Goal: Information Seeking & Learning: Learn about a topic

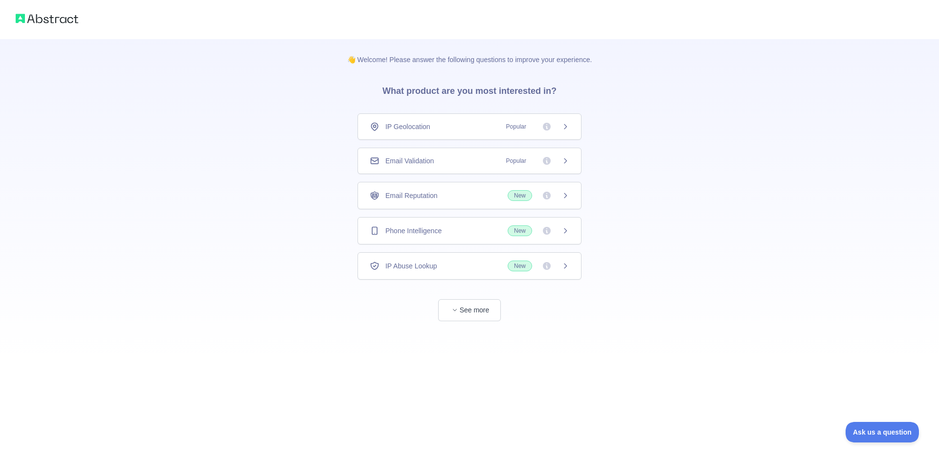
click at [423, 120] on div "IP Geolocation Popular" at bounding box center [469, 126] width 224 height 26
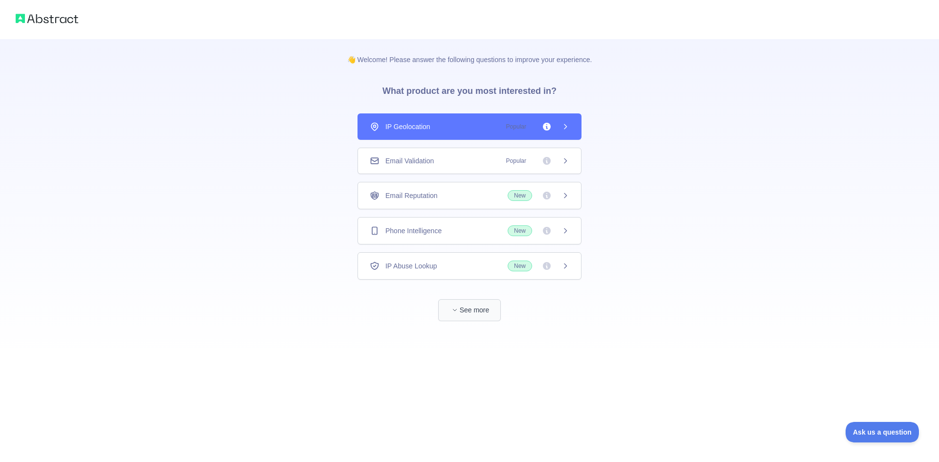
click at [479, 311] on div "👋 Welcome! Please answer the following questions to improve your experience. Wh…" at bounding box center [469, 231] width 939 height 462
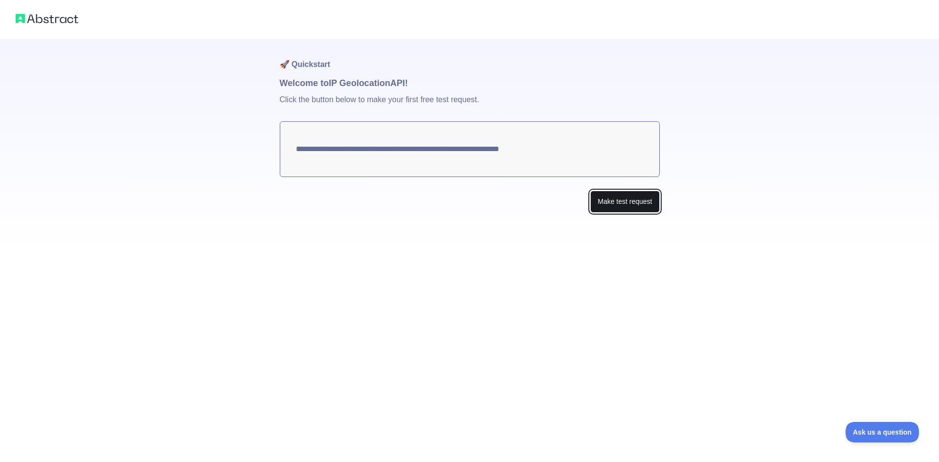
click at [624, 205] on button "Make test request" at bounding box center [624, 202] width 69 height 22
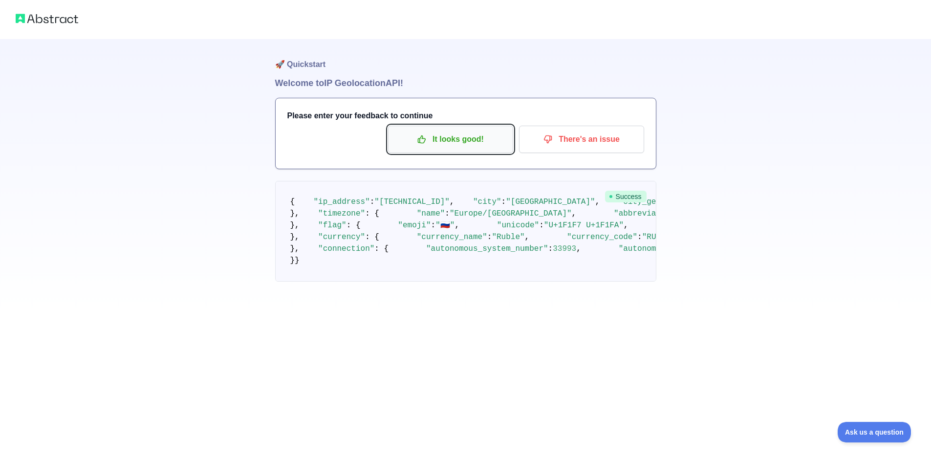
click at [480, 144] on p "It looks good!" at bounding box center [450, 139] width 110 height 17
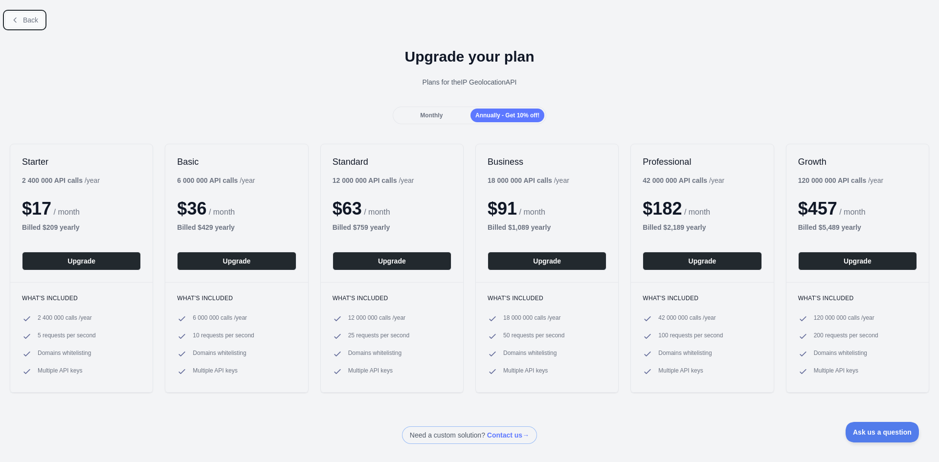
click at [38, 14] on button "Back" at bounding box center [25, 20] width 40 height 17
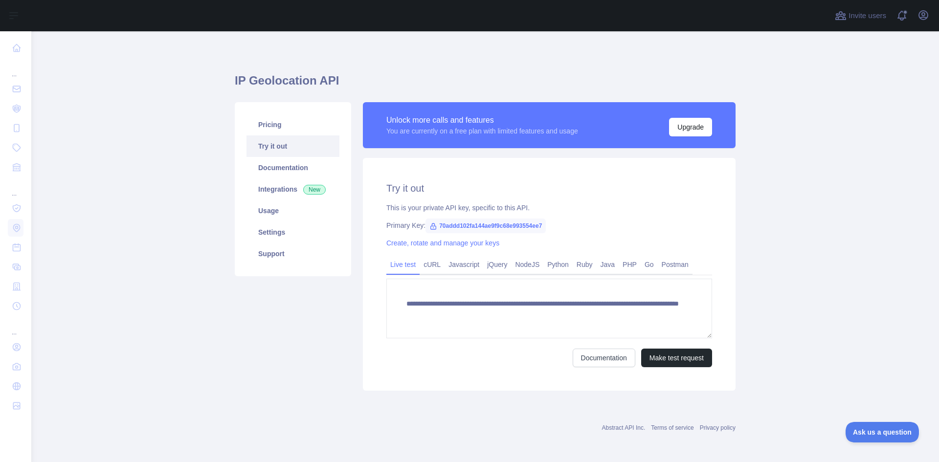
scroll to position [2, 0]
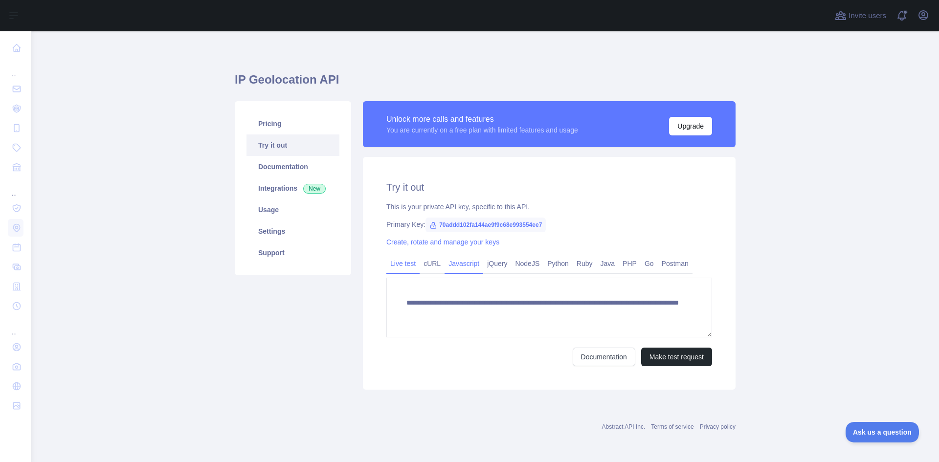
click at [460, 264] on link "Javascript" at bounding box center [463, 264] width 39 height 16
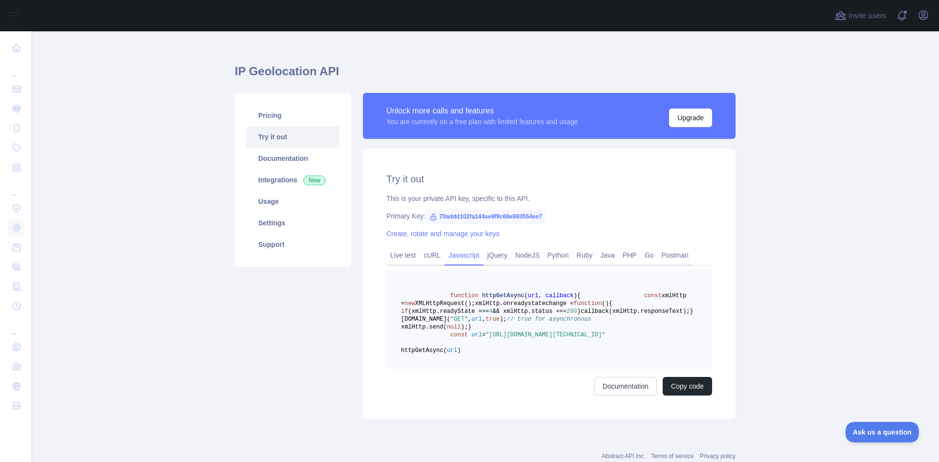
scroll to position [0, 0]
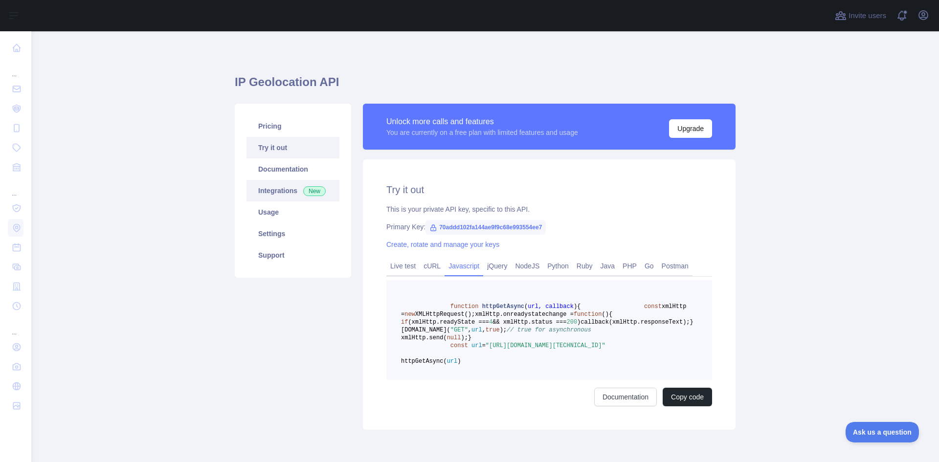
click at [287, 186] on link "Integrations New" at bounding box center [292, 191] width 93 height 22
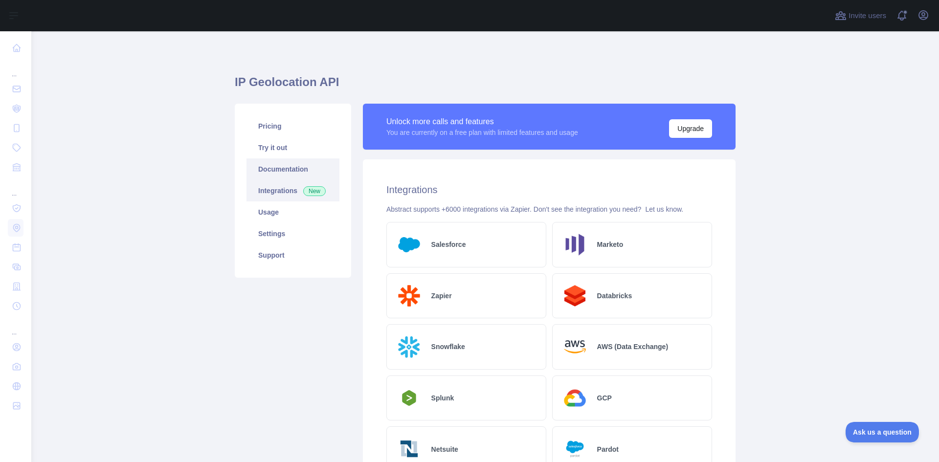
click at [291, 171] on link "Documentation" at bounding box center [292, 169] width 93 height 22
click at [254, 128] on link "Pricing" at bounding box center [292, 126] width 93 height 22
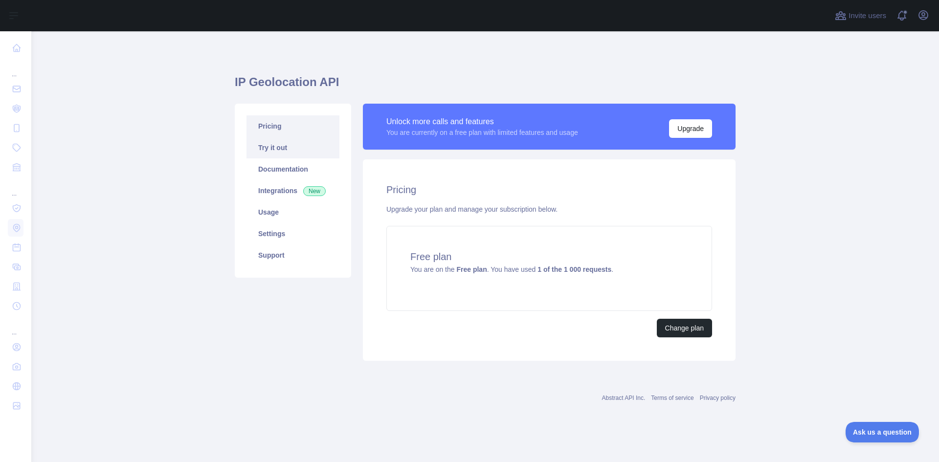
click at [262, 150] on link "Try it out" at bounding box center [292, 148] width 93 height 22
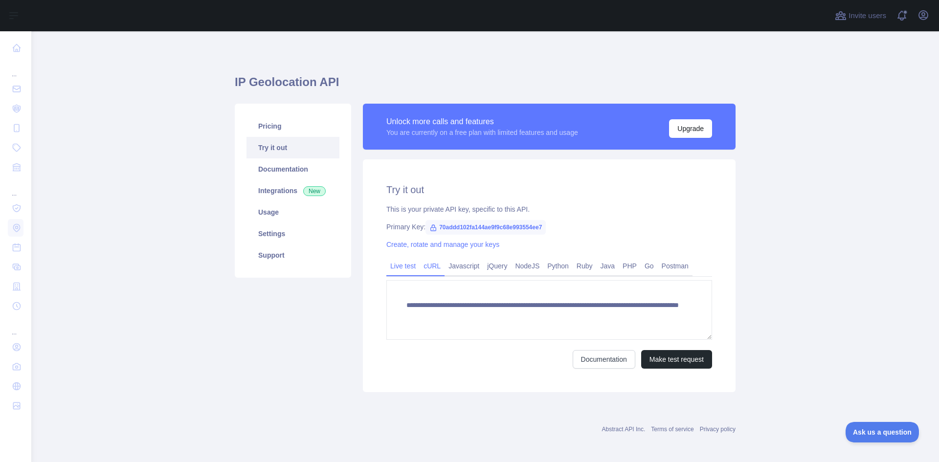
click at [424, 269] on link "cURL" at bounding box center [431, 266] width 25 height 16
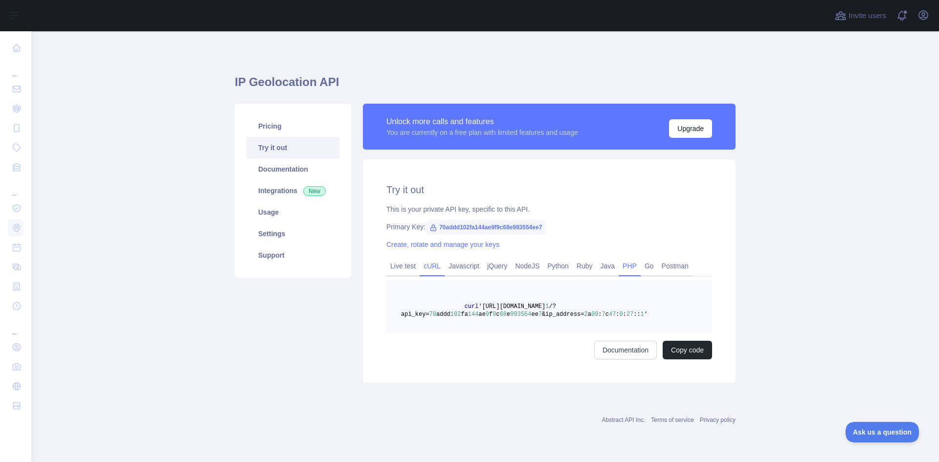
click at [624, 261] on link "PHP" at bounding box center [629, 266] width 22 height 16
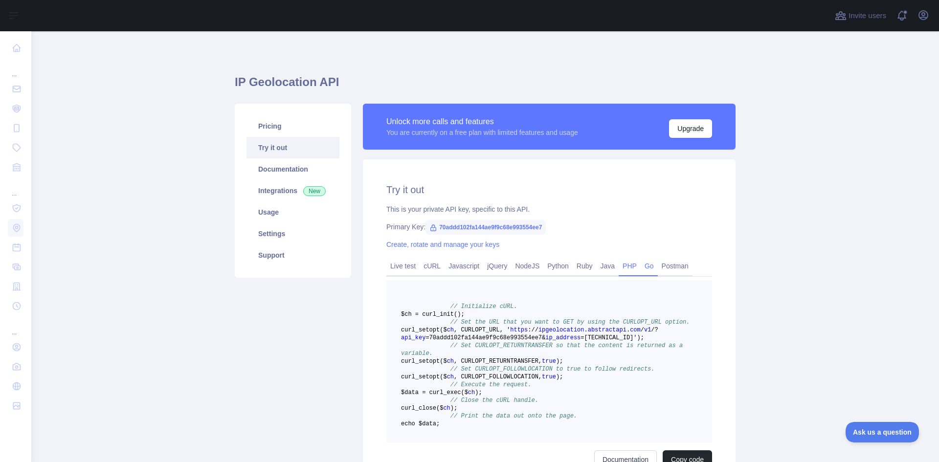
click at [643, 263] on link "Go" at bounding box center [648, 266] width 17 height 16
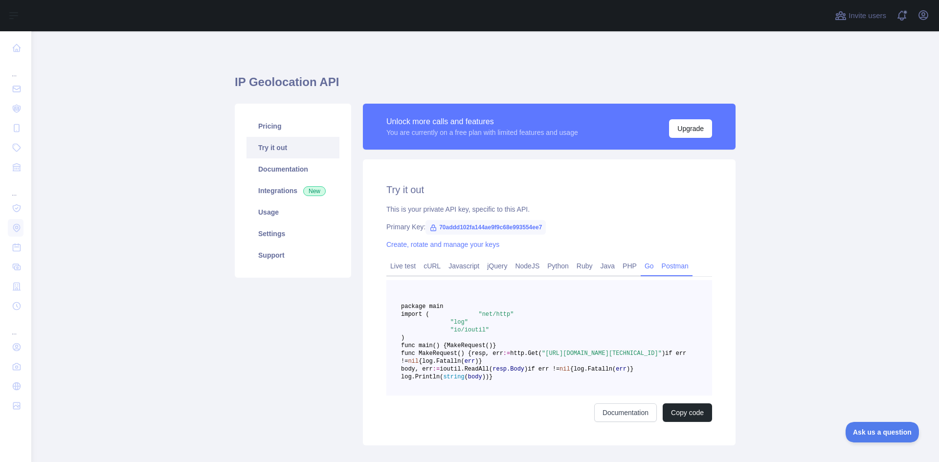
click at [671, 266] on link "Postman" at bounding box center [674, 266] width 35 height 16
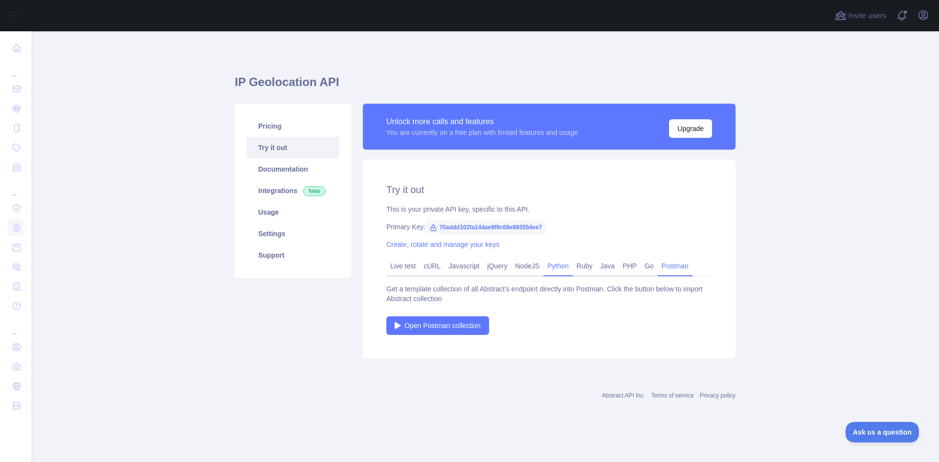
click at [560, 271] on link "Python" at bounding box center [557, 266] width 29 height 16
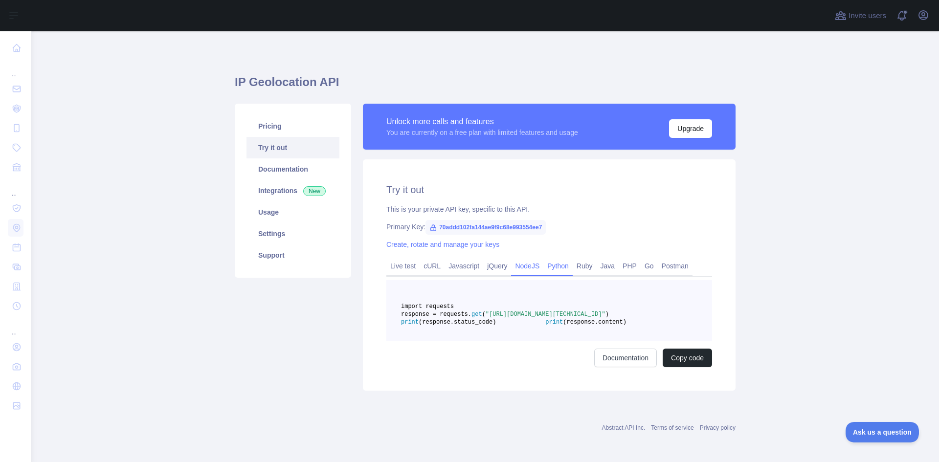
click at [516, 267] on link "NodeJS" at bounding box center [527, 266] width 32 height 16
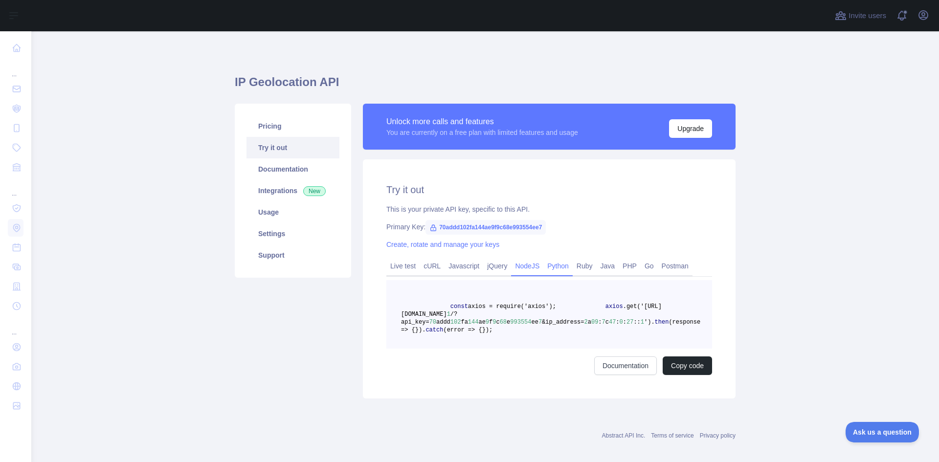
click at [558, 267] on link "Python" at bounding box center [557, 266] width 29 height 16
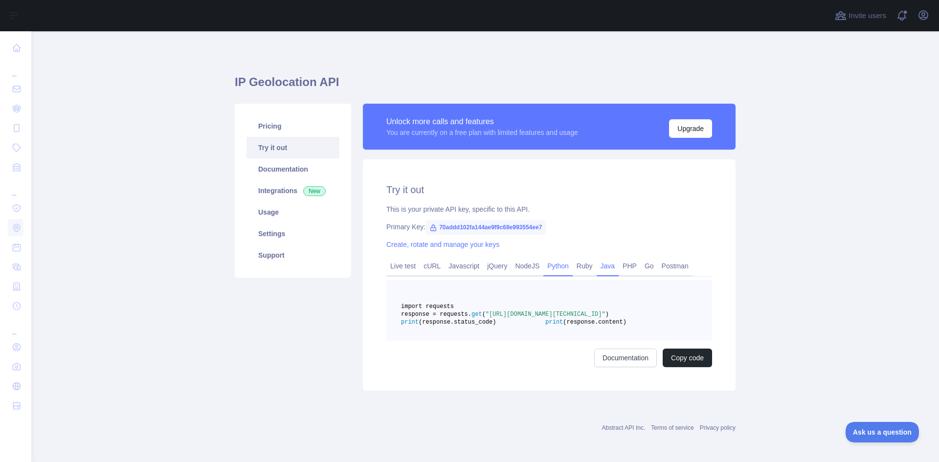
click at [596, 262] on link "Java" at bounding box center [607, 266] width 22 height 16
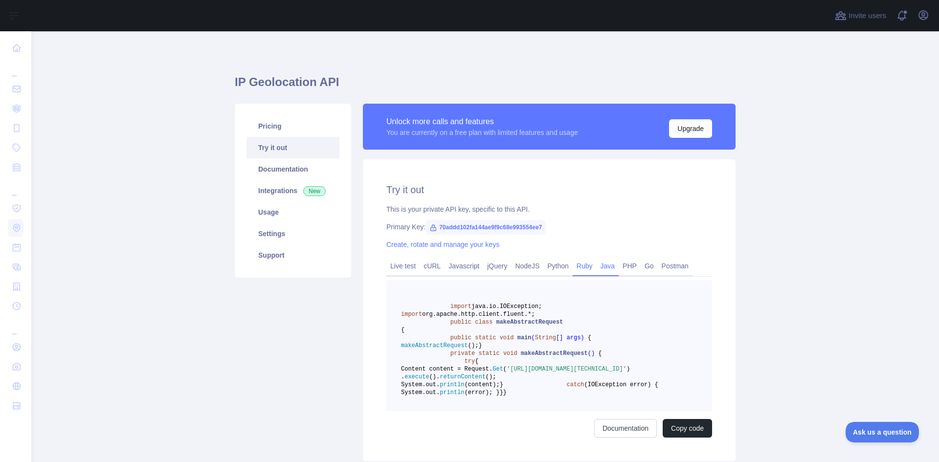
click at [585, 263] on link "Ruby" at bounding box center [584, 266] width 24 height 16
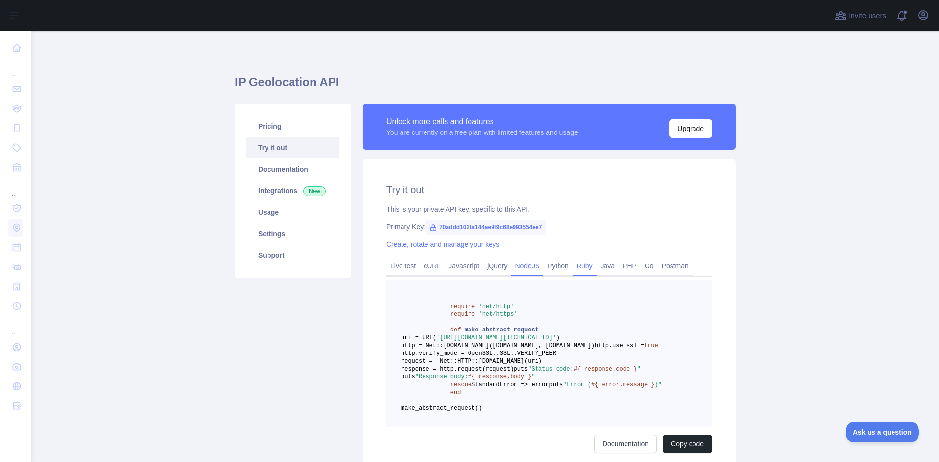
click at [529, 263] on link "NodeJS" at bounding box center [527, 266] width 32 height 16
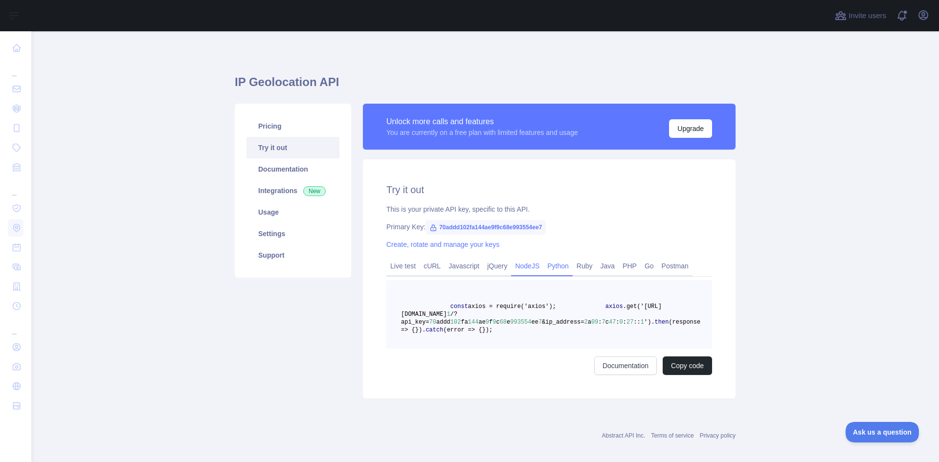
click at [559, 266] on link "Python" at bounding box center [557, 266] width 29 height 16
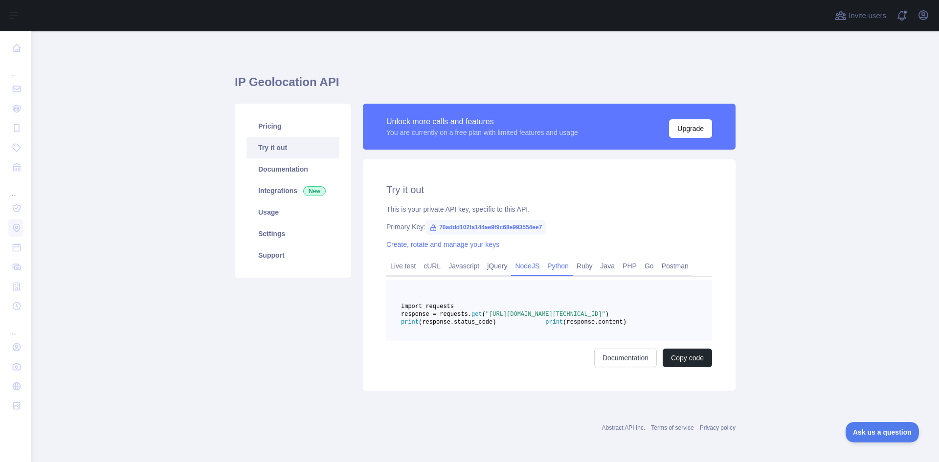
click at [533, 265] on link "NodeJS" at bounding box center [527, 266] width 32 height 16
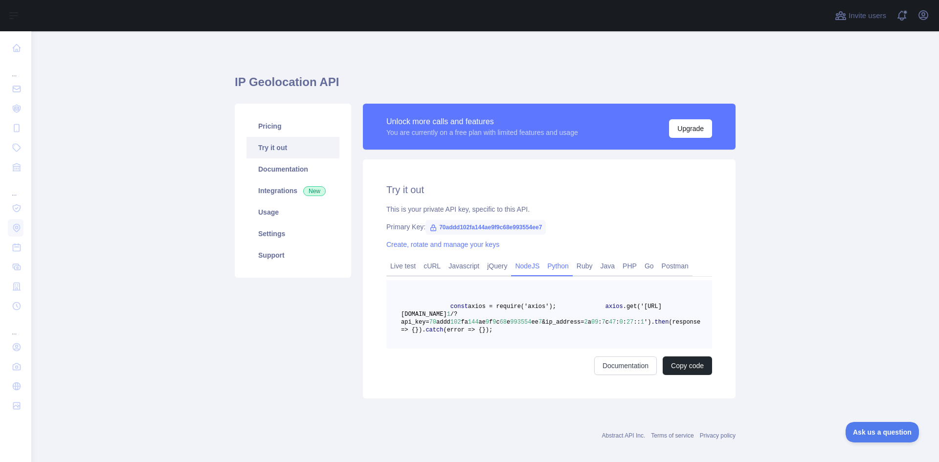
click at [556, 267] on link "Python" at bounding box center [557, 266] width 29 height 16
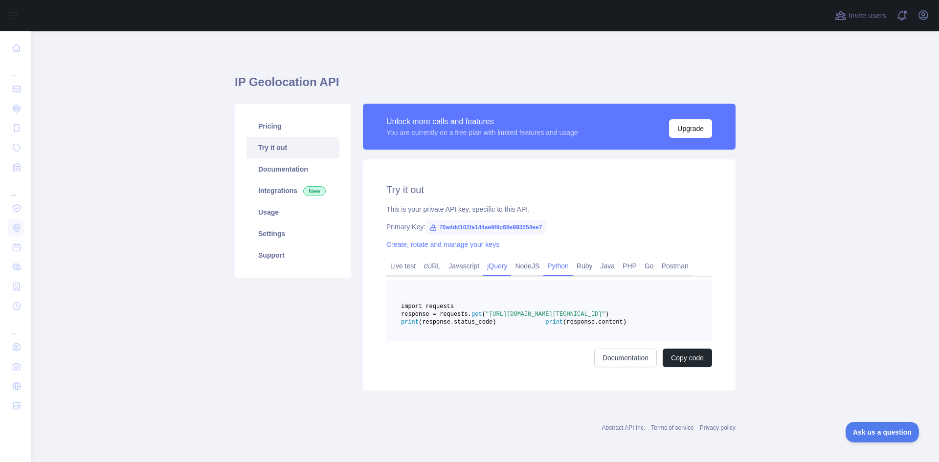
click at [484, 266] on link "jQuery" at bounding box center [497, 266] width 28 height 16
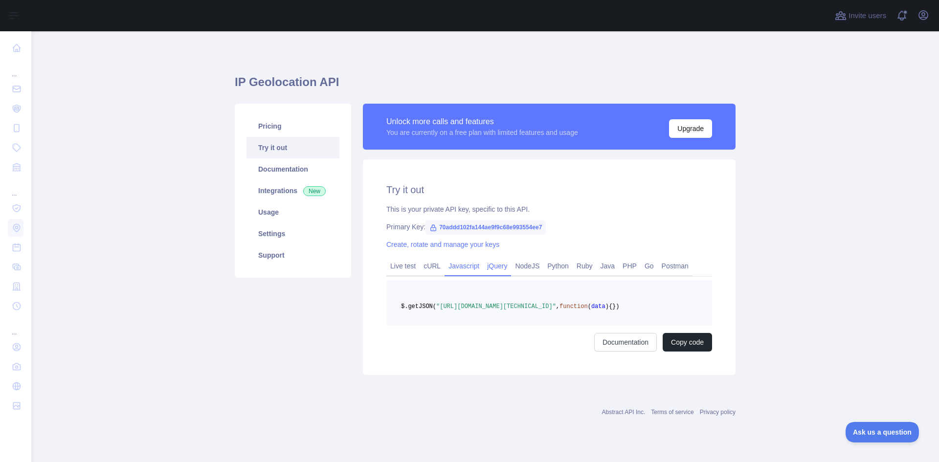
click at [448, 270] on link "Javascript" at bounding box center [463, 266] width 39 height 16
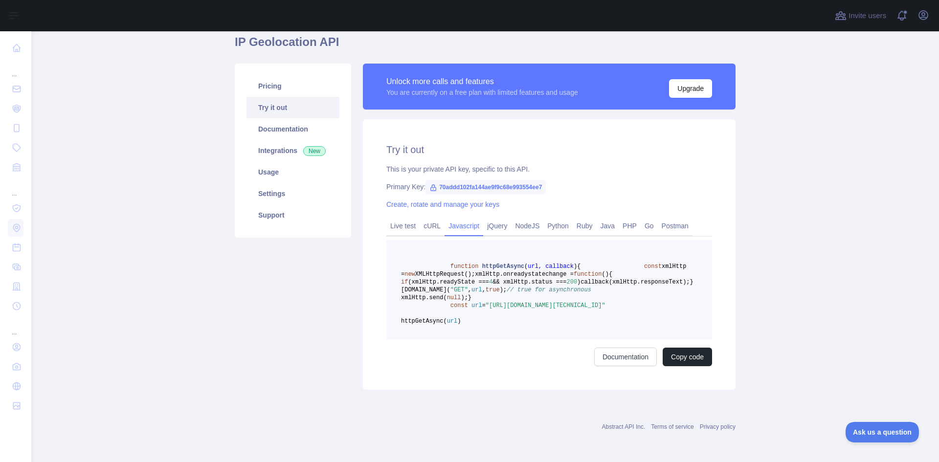
scroll to position [87, 0]
drag, startPoint x: 619, startPoint y: 305, endPoint x: 485, endPoint y: 300, distance: 134.5
click at [485, 302] on span ""[URL][DOMAIN_NAME][TECHNICAL_ID]"" at bounding box center [545, 305] width 120 height 7
copy span "[URL][DOMAIN_NAME][TECHNICAL_ID]"
